Goal: Task Accomplishment & Management: Manage account settings

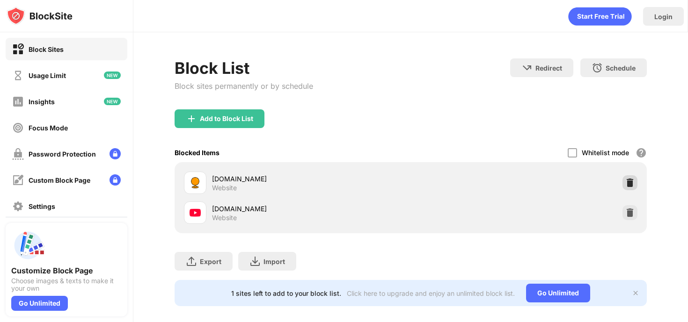
click at [630, 186] on img at bounding box center [629, 182] width 9 height 9
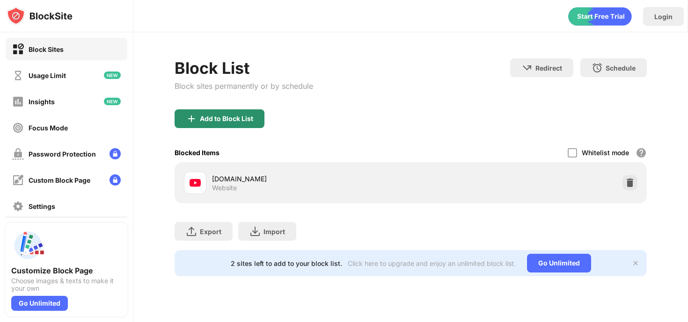
click at [225, 120] on div "Add to Block List" at bounding box center [226, 118] width 53 height 7
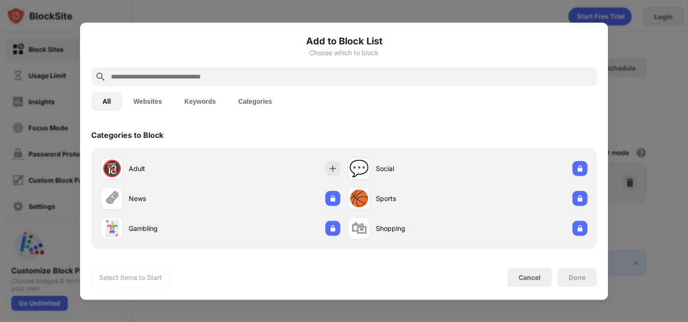
click at [212, 74] on input "text" at bounding box center [351, 76] width 483 height 11
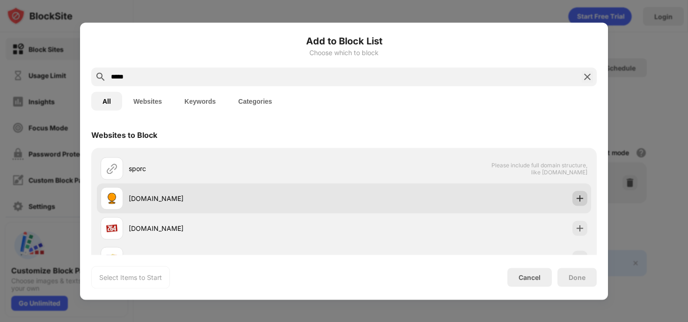
type input "*****"
click at [580, 201] on img at bounding box center [579, 198] width 9 height 9
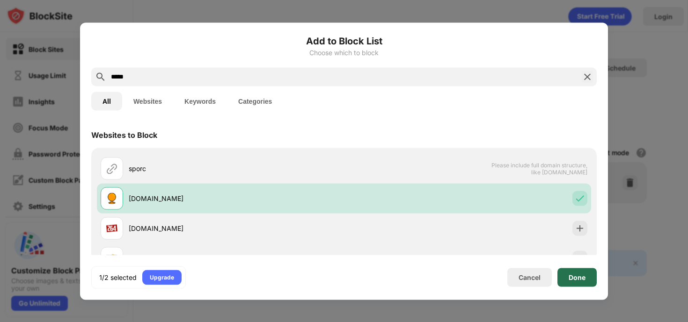
click at [570, 274] on div "Done" at bounding box center [577, 277] width 17 height 7
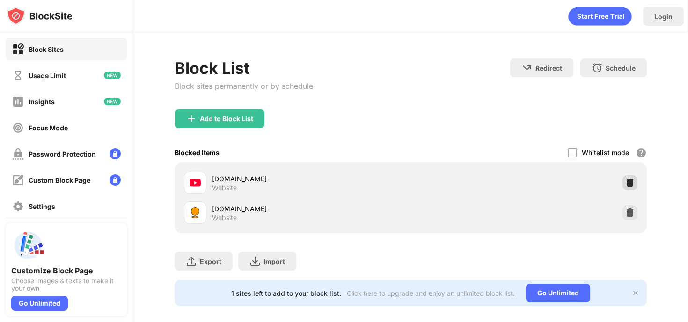
click at [632, 180] on img at bounding box center [629, 182] width 9 height 9
